Goal: Check status: Check status

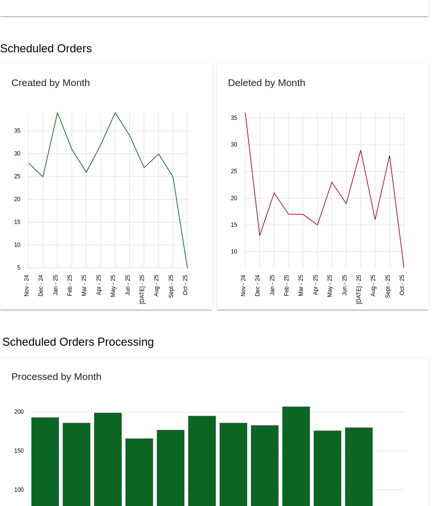
scroll to position [403, 0]
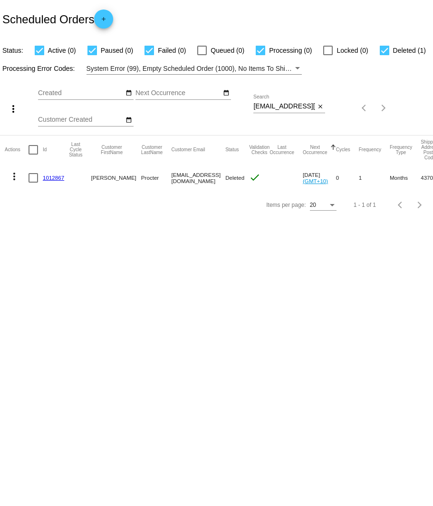
click at [320, 109] on mat-icon "close" at bounding box center [320, 107] width 7 height 8
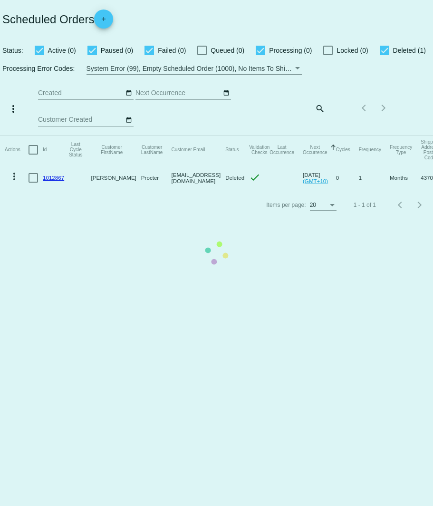
click at [320, 136] on mat-table "Actions Id Last Cycle Status Customer FirstName Customer LastName Customer Emai…" at bounding box center [216, 164] width 433 height 56
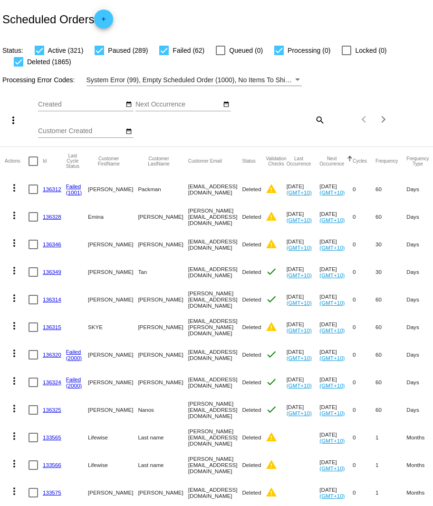
click at [320, 124] on mat-icon "search" at bounding box center [319, 119] width 11 height 15
click at [307, 121] on input "Search" at bounding box center [290, 118] width 72 height 8
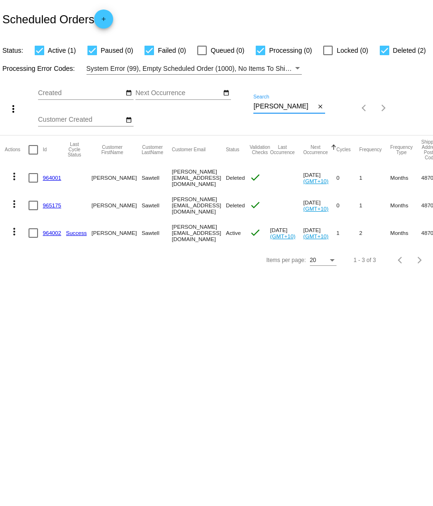
type input "[PERSON_NAME]"
click at [250, 189] on mat-cell "Deleted" at bounding box center [238, 178] width 24 height 28
click at [51, 232] on link "964002" at bounding box center [52, 233] width 19 height 6
